Goal: Transaction & Acquisition: Purchase product/service

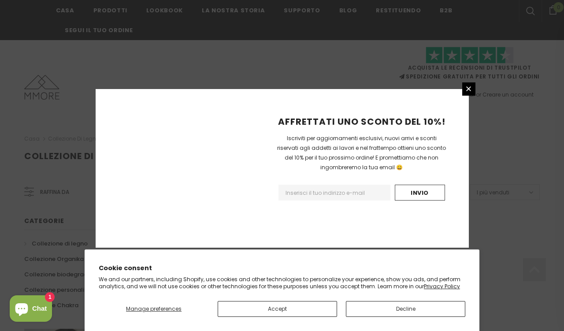
scroll to position [591, 0]
